Goal: Transaction & Acquisition: Purchase product/service

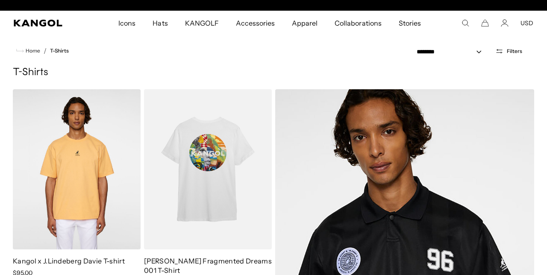
scroll to position [0, 176]
click at [0, 0] on img at bounding box center [0, 0] width 0 height 0
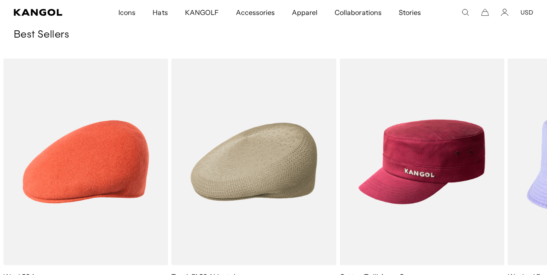
click at [0, 0] on img "1 of 10" at bounding box center [0, 0] width 0 height 0
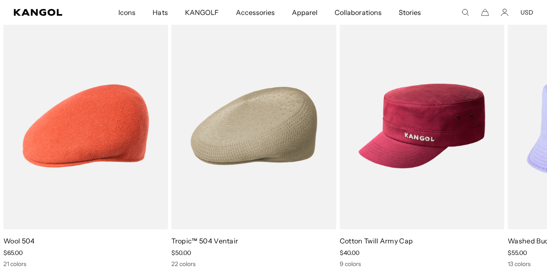
scroll to position [0, 176]
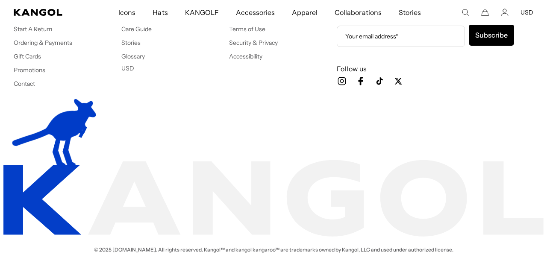
scroll to position [0, 176]
